Goal: Find specific page/section: Find specific page/section

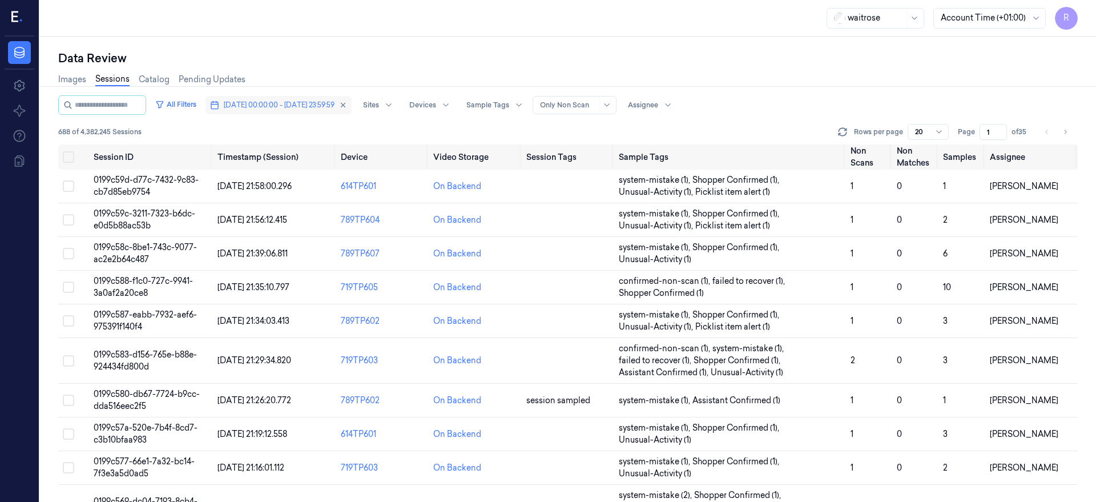
click at [268, 106] on span "08/10/2025 00:00:00 - 08/10/2025 23:59:59" at bounding box center [279, 105] width 111 height 10
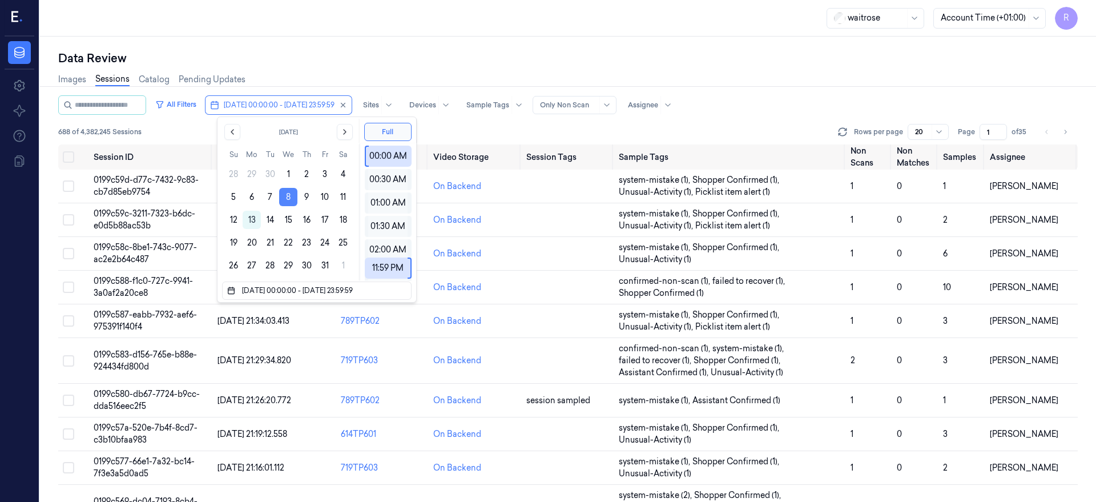
click at [288, 200] on button "8" at bounding box center [288, 197] width 18 height 18
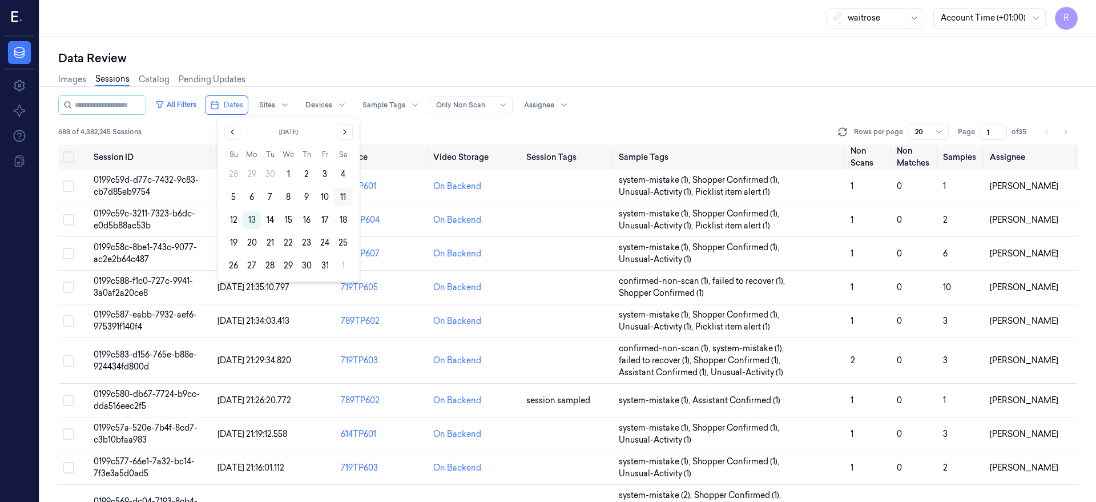
click at [345, 201] on button "11" at bounding box center [343, 197] width 18 height 18
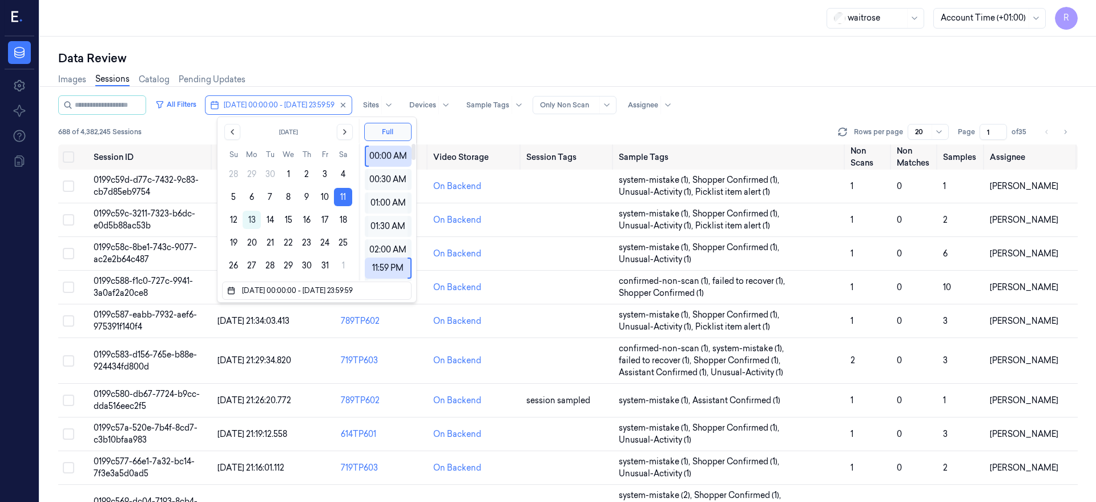
click at [369, 13] on div "waitrose Account Time (+01:00) R" at bounding box center [568, 18] width 1056 height 37
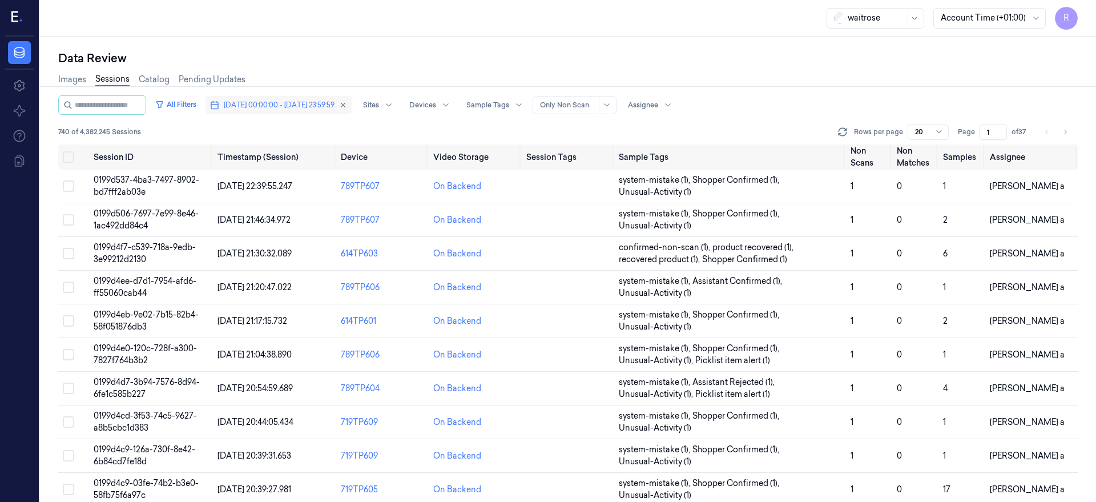
click at [276, 102] on span "[DATE] 00:00:00 - [DATE] 23:59:59" at bounding box center [279, 105] width 111 height 10
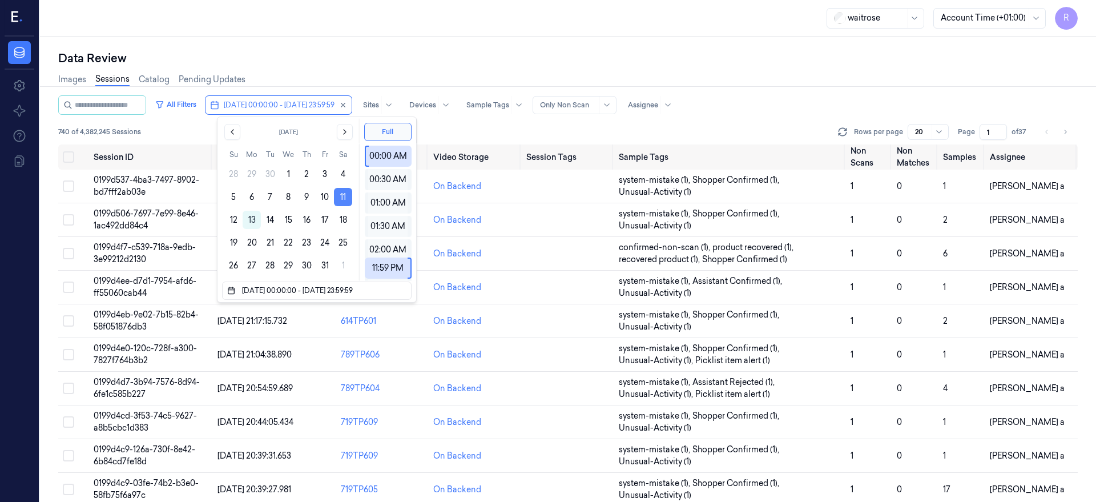
click at [344, 199] on button "11" at bounding box center [343, 197] width 18 height 18
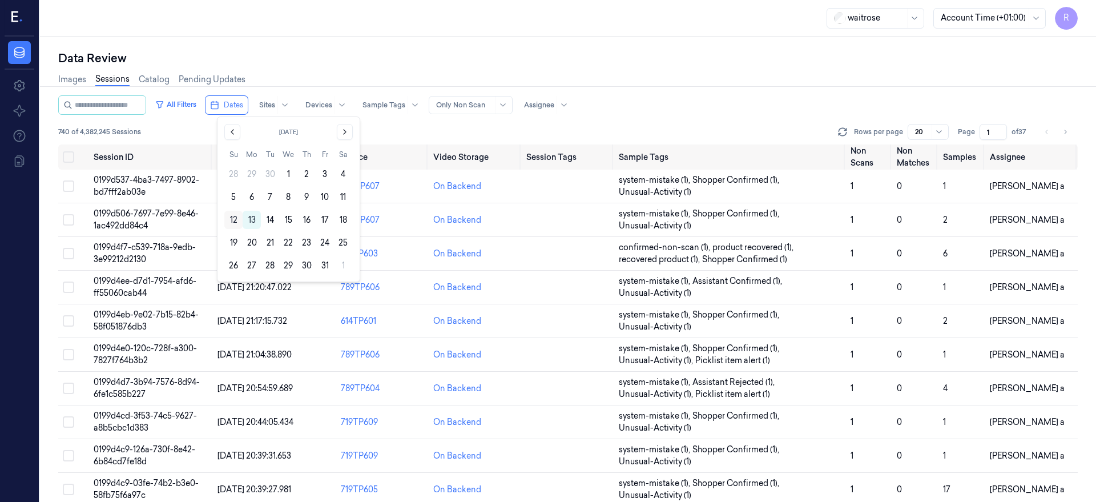
click at [237, 220] on button "12" at bounding box center [233, 220] width 18 height 18
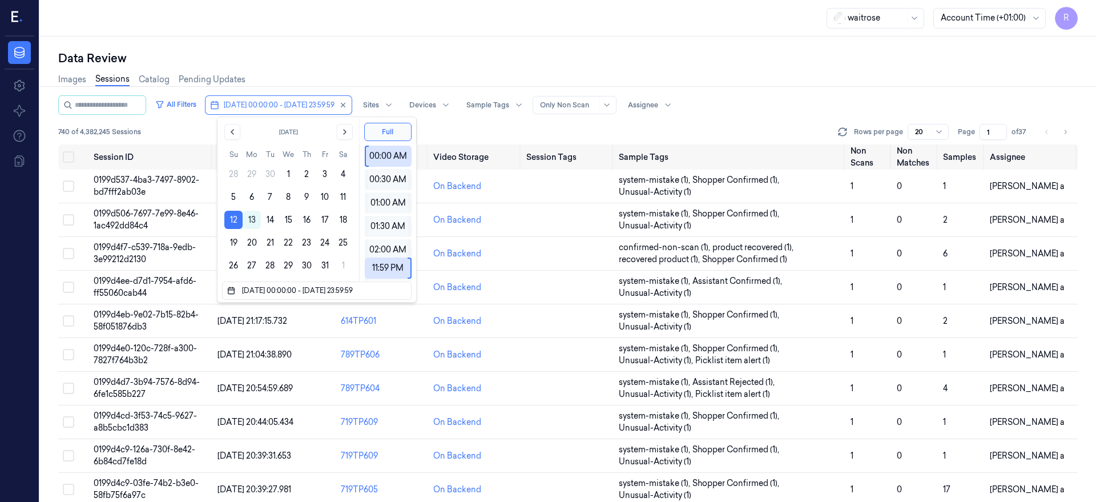
click at [375, 30] on div "waitrose Account Time (+01:00) R" at bounding box center [568, 18] width 1056 height 37
